Goal: Book appointment/travel/reservation

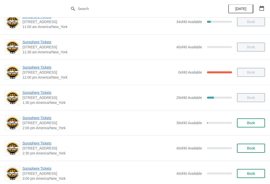
scroll to position [87, 0]
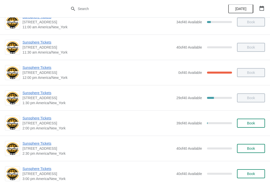
click at [249, 120] on button "Book" at bounding box center [251, 123] width 28 height 9
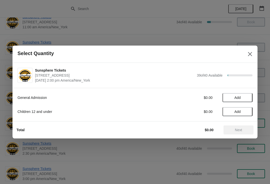
click at [240, 95] on button "Add" at bounding box center [238, 97] width 30 height 9
click at [237, 134] on button "Next" at bounding box center [239, 129] width 30 height 9
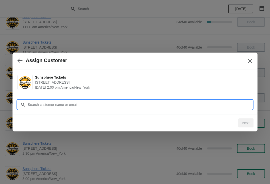
click at [144, 102] on input "Customer" at bounding box center [140, 104] width 225 height 9
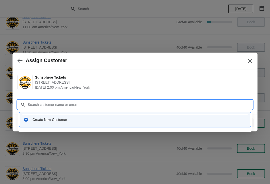
click at [101, 119] on div "Create New Customer" at bounding box center [140, 119] width 214 height 5
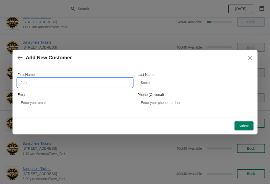
click at [88, 78] on input "First Name" at bounding box center [75, 82] width 115 height 9
type input "W"
click at [246, 122] on button "Submit" at bounding box center [244, 125] width 19 height 9
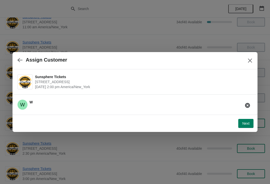
click at [245, 124] on span "Next" at bounding box center [245, 123] width 7 height 4
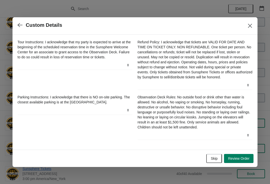
click at [214, 158] on span "Skip" at bounding box center [214, 158] width 7 height 4
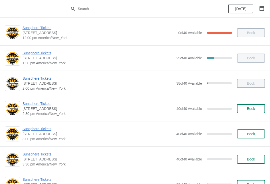
scroll to position [124, 0]
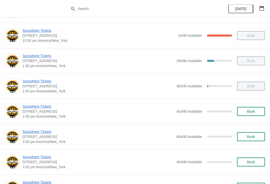
click at [256, 107] on button "Book" at bounding box center [251, 111] width 28 height 9
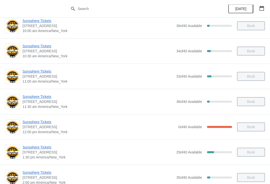
scroll to position [88, 0]
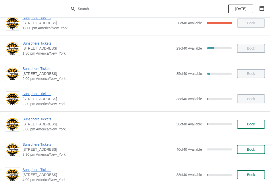
scroll to position [138, 0]
